Goal: Information Seeking & Learning: Understand process/instructions

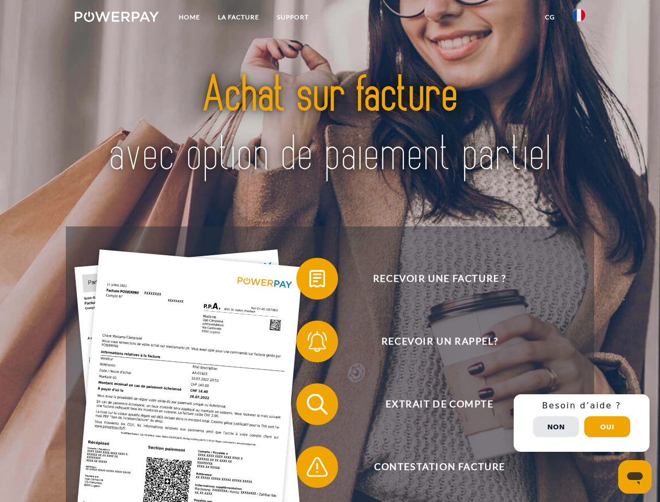
click at [117, 18] on img at bounding box center [117, 17] width 84 height 10
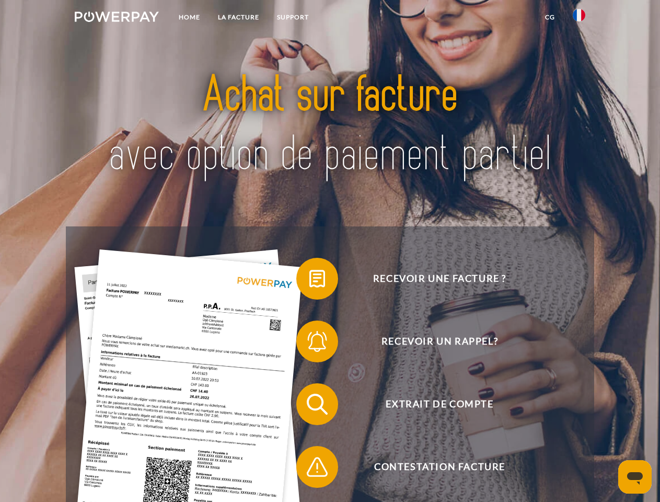
click at [579, 18] on img at bounding box center [579, 15] width 13 height 13
click at [550, 17] on link "CG" at bounding box center [551, 17] width 28 height 19
click at [310, 281] on span at bounding box center [302, 279] width 52 height 52
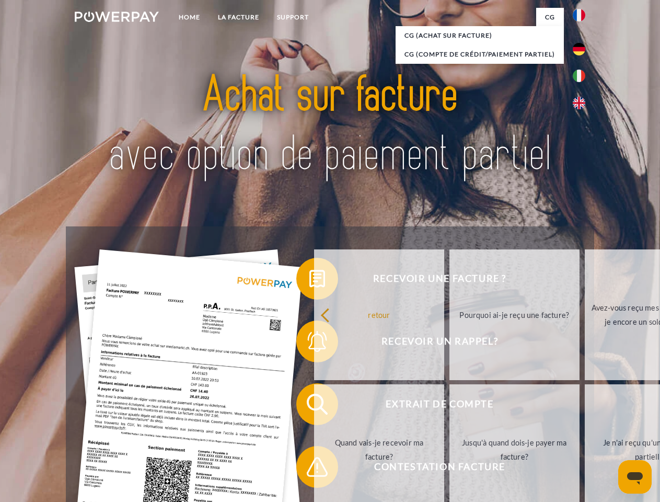
click at [310, 344] on div "Recevoir une facture ? Recevoir un rappel? Extrait de compte retour" at bounding box center [330, 435] width 528 height 418
click at [450, 406] on link "Jusqu'à quand dois-je payer ma facture?" at bounding box center [515, 449] width 130 height 131
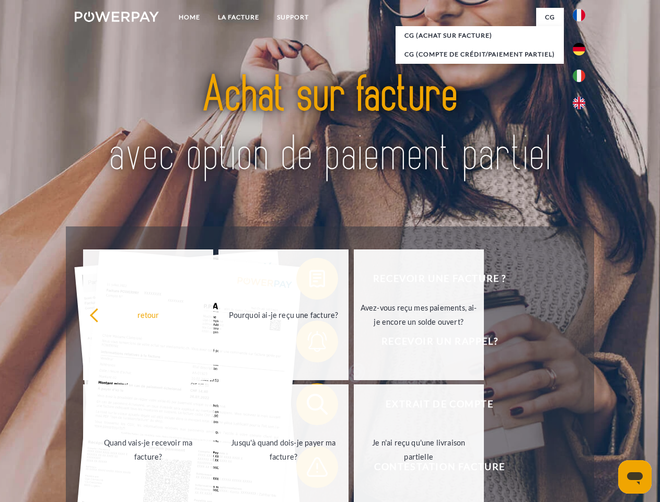
click at [310, 469] on div "retour Pourquoi ai-je reçu une facture? Avez-vous reçu mes paiements, ai-je enc…" at bounding box center [284, 382] width 423 height 270
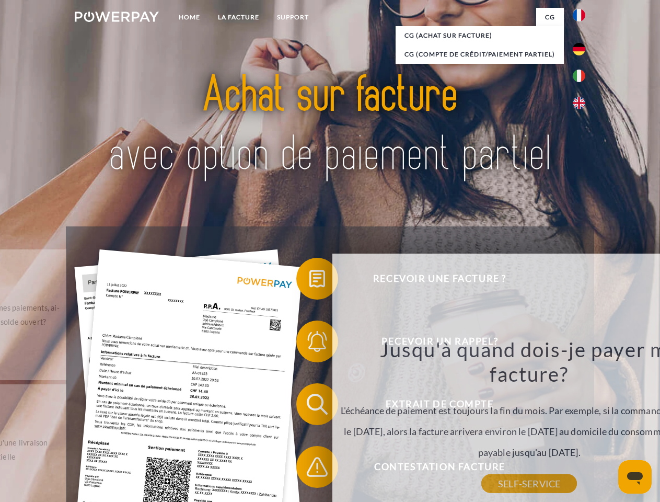
click at [582, 423] on div "Recevoir une facture ? Recevoir un rappel? Extrait de compte retour" at bounding box center [330, 435] width 528 height 418
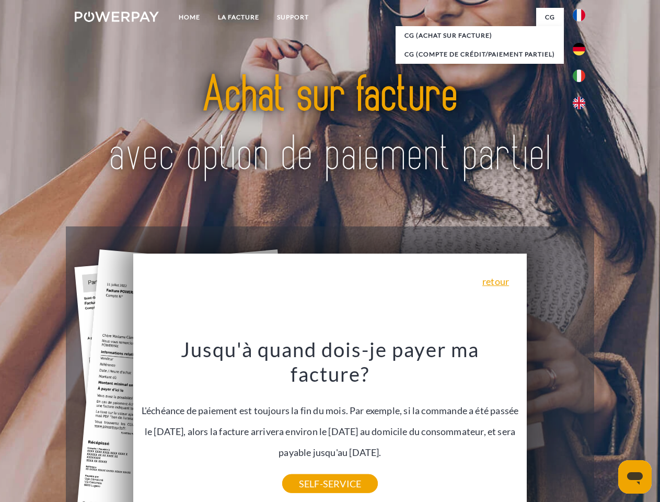
click at [556, 425] on span "Extrait de compte" at bounding box center [440, 404] width 256 height 42
click at [608, 427] on header "Home LA FACTURE Support" at bounding box center [330, 361] width 660 height 722
